Goal: Transaction & Acquisition: Purchase product/service

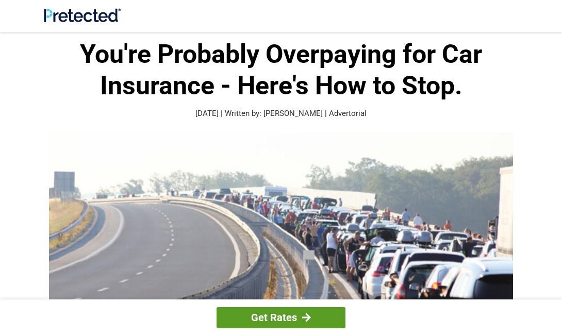
click at [285, 312] on link "Get Rates" at bounding box center [280, 317] width 129 height 21
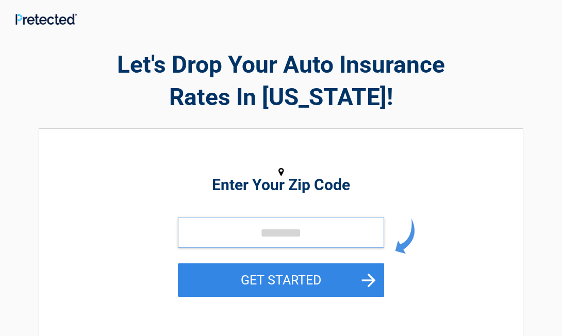
click at [192, 230] on input "tel" at bounding box center [281, 232] width 206 height 31
click at [279, 231] on input "tel" at bounding box center [281, 232] width 206 height 31
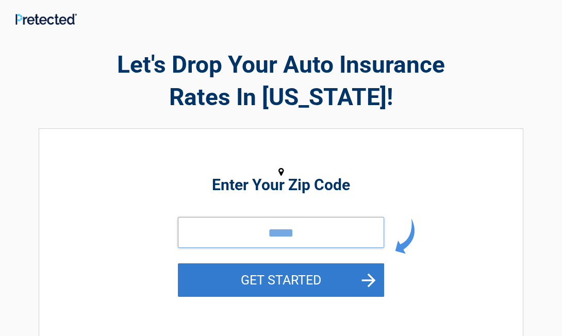
type input "*****"
click at [368, 276] on button "GET STARTED" at bounding box center [281, 280] width 206 height 34
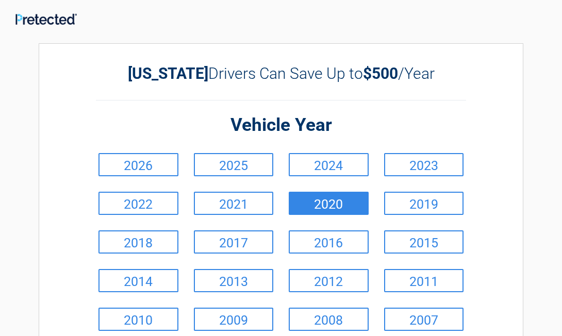
click at [325, 201] on link "2020" at bounding box center [329, 203] width 80 height 23
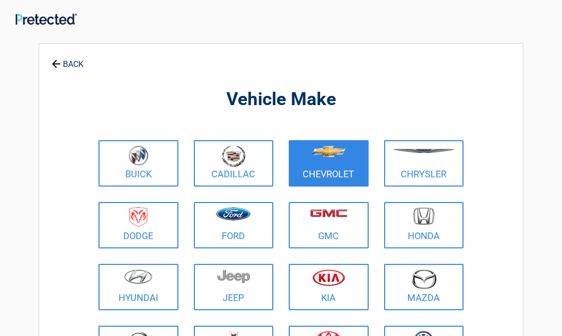
click at [326, 158] on figure at bounding box center [329, 156] width 68 height 23
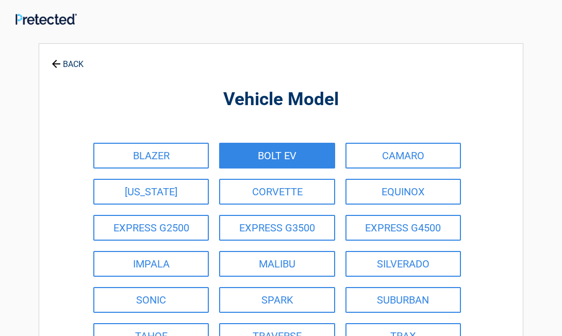
click at [326, 158] on link "BOLT EV" at bounding box center [276, 156] width 115 height 26
click at [326, 158] on div "BLAZER BOLT EV CAMARO [US_STATE] CORVETTE EQUINOX EXPRESS G2500 EXPRESS G3500 E…" at bounding box center [281, 246] width 386 height 216
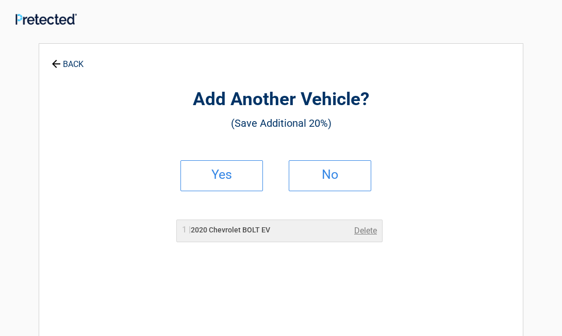
click at [326, 158] on li "No" at bounding box center [335, 176] width 108 height 46
click at [362, 235] on link "Delete" at bounding box center [365, 231] width 23 height 12
